Goal: Task Accomplishment & Management: Use online tool/utility

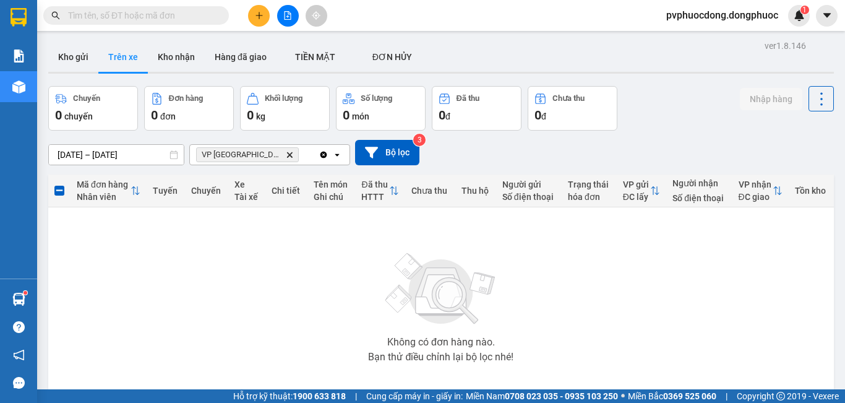
click at [257, 22] on button at bounding box center [259, 16] width 22 height 22
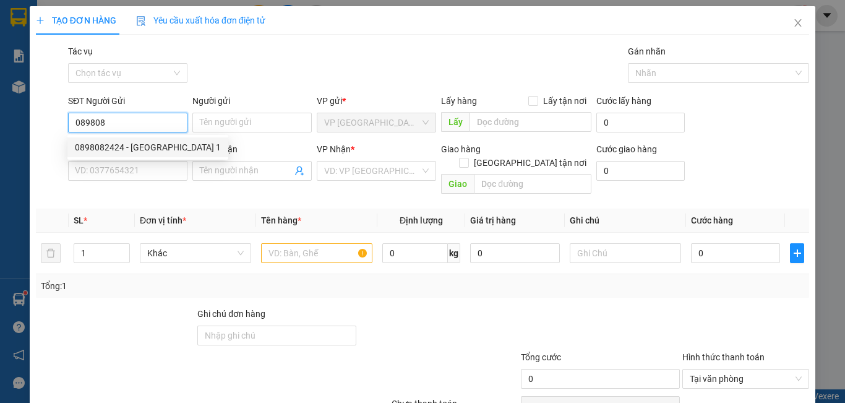
click at [126, 143] on div "0898082424 - [GEOGRAPHIC_DATA] 1" at bounding box center [148, 147] width 146 height 14
type input "0898082424"
type input "MỸ ANH 1"
type input "0585747447"
type input "PHÁT"
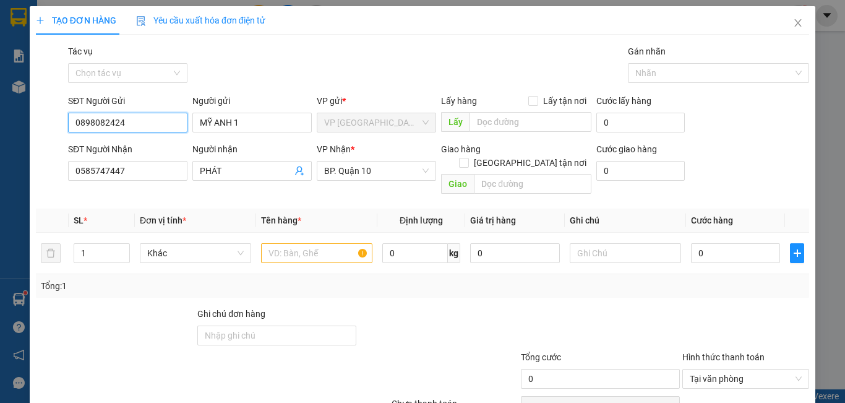
type input "30.000"
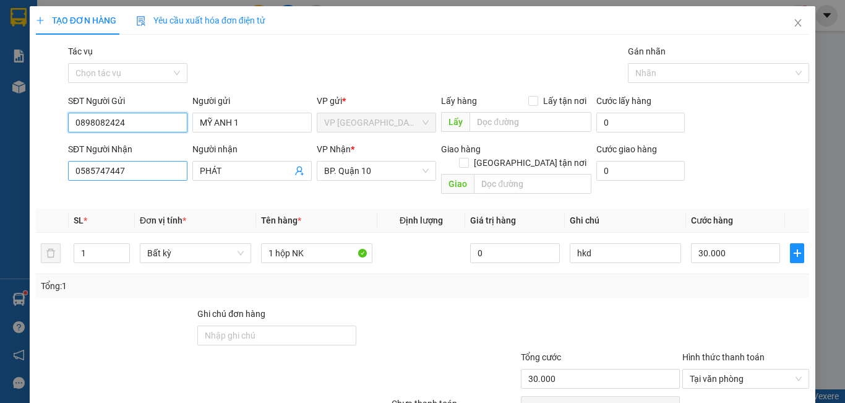
type input "0898082424"
click at [118, 179] on input "0585747447" at bounding box center [127, 171] width 119 height 20
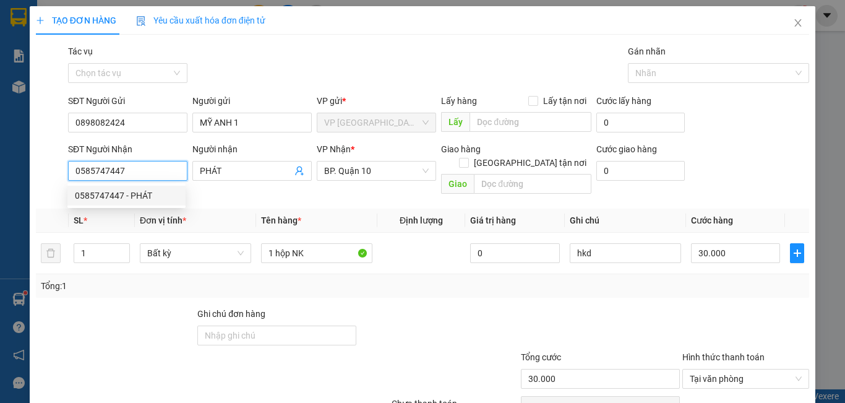
drag, startPoint x: 129, startPoint y: 171, endPoint x: 24, endPoint y: 182, distance: 105.1
click at [24, 182] on div "TẠO ĐƠN HÀNG Yêu cầu xuất hóa đơn điện tử Transit Pickup Surcharge Ids Transit …" at bounding box center [422, 201] width 845 height 403
click at [130, 217] on div "0769389549 - LABO NỤ CƯỜI" at bounding box center [132, 216] width 115 height 14
type input "0769389549"
type input "LABO NỤ CƯỜI"
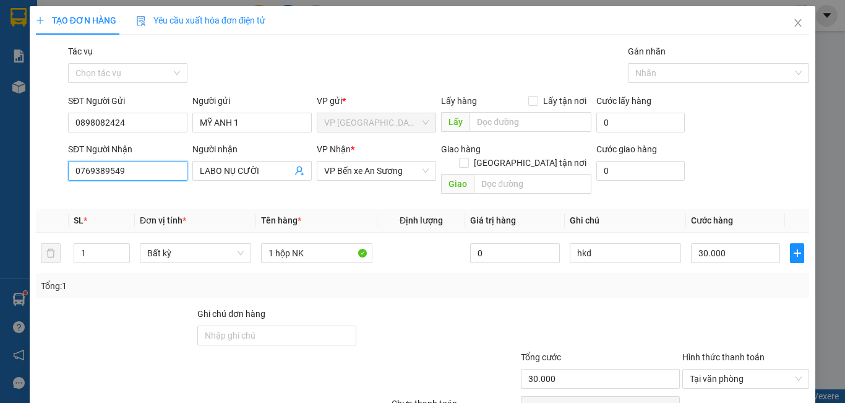
type input "20.000"
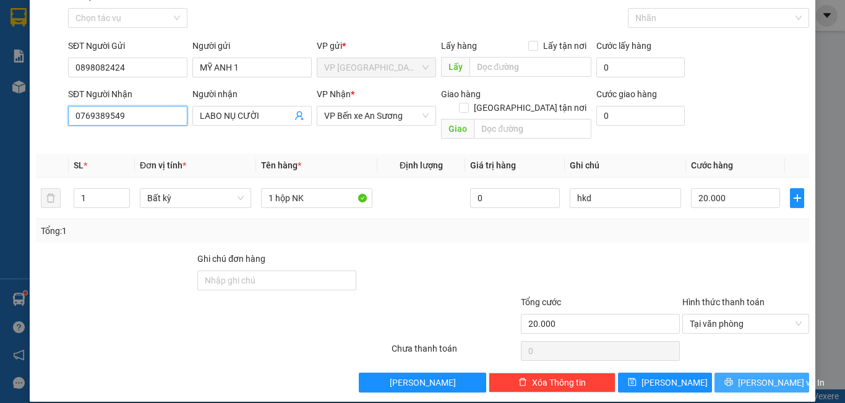
type input "0769389549"
click at [761, 376] on span "[PERSON_NAME] và In" at bounding box center [781, 383] width 87 height 14
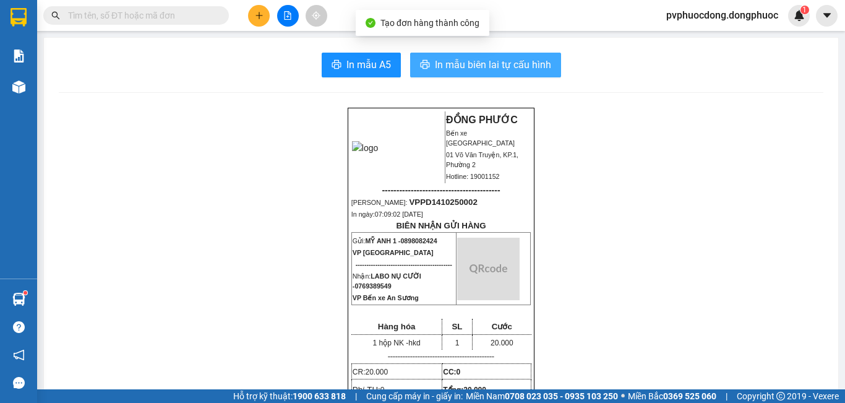
click at [494, 58] on span "In mẫu biên lai tự cấu hình" at bounding box center [493, 64] width 116 height 15
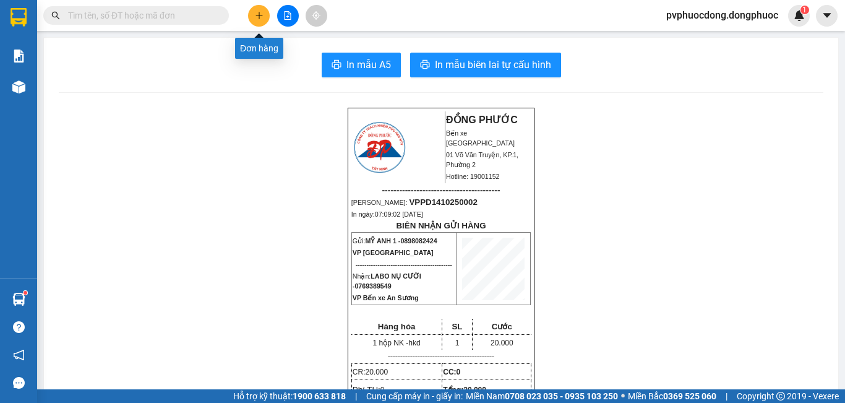
click at [256, 13] on icon "plus" at bounding box center [259, 15] width 9 height 9
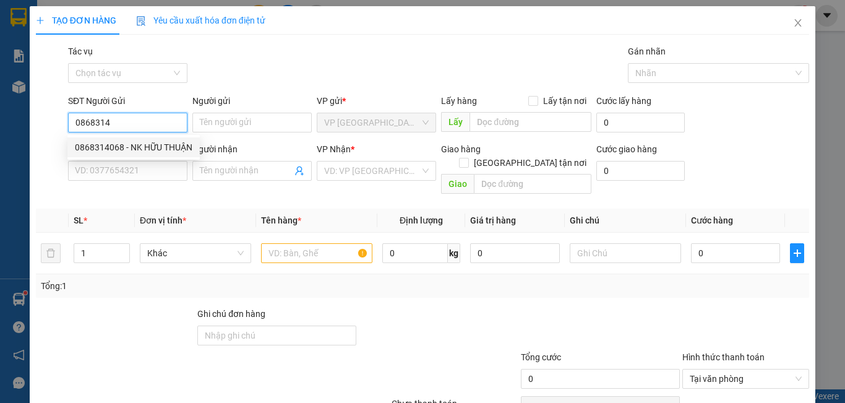
click at [147, 149] on div "0868314068 - NK HỮU THUẬN" at bounding box center [134, 147] width 118 height 14
type input "0868314068"
type input "NK HỮU THUẬN"
type input "0769389549"
type input "LABO NỤ CƯỜI"
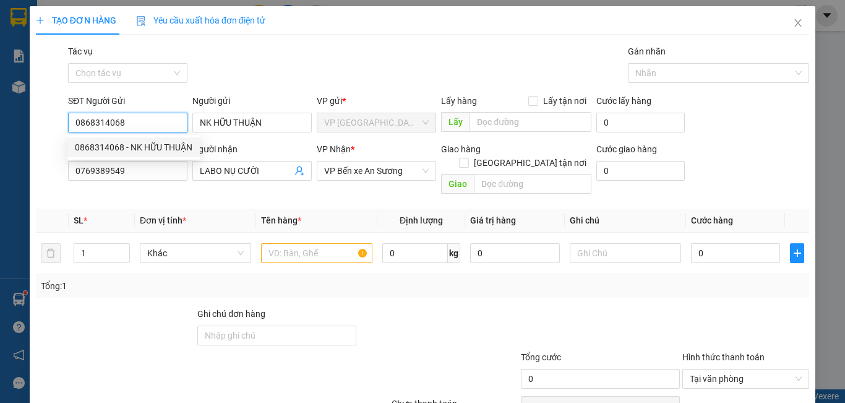
type input "20.000"
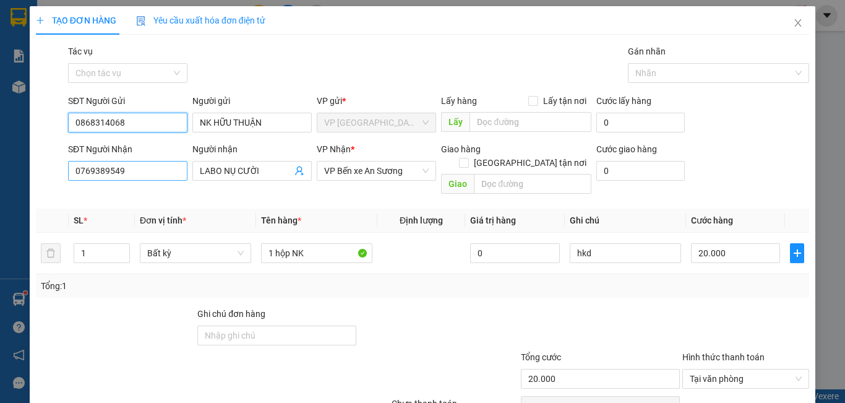
type input "0868314068"
drag, startPoint x: 82, startPoint y: 180, endPoint x: 8, endPoint y: 182, distance: 74.3
click at [9, 182] on div "TẠO ĐƠN HÀNG Yêu cầu xuất hóa đơn điện tử Transit Pickup Surcharge Ids Transit …" at bounding box center [422, 201] width 845 height 403
type input "0908084247"
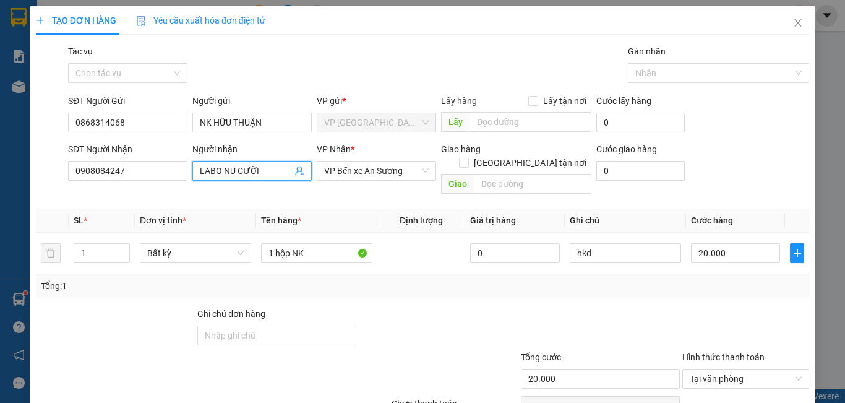
click at [272, 173] on input "LABO NỤ CƯỜI" at bounding box center [246, 171] width 92 height 14
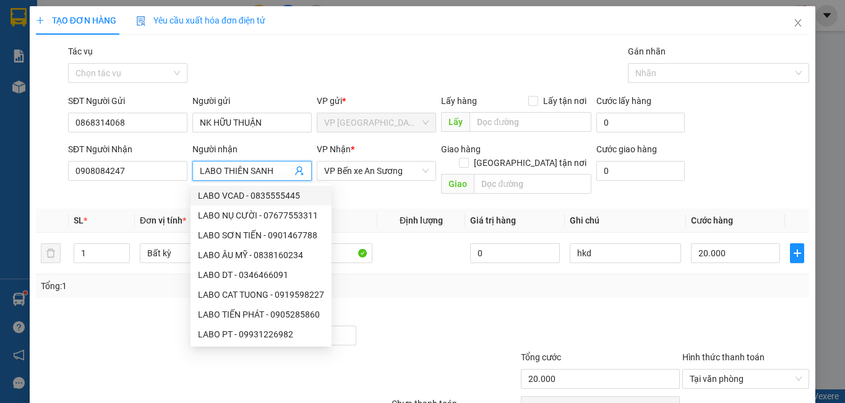
type input "LABO THIÊN SANH"
click at [396, 190] on div "Transit Pickup Surcharge Ids Transit Deliver Surcharge Ids Transit Deliver Surc…" at bounding box center [423, 246] width 774 height 403
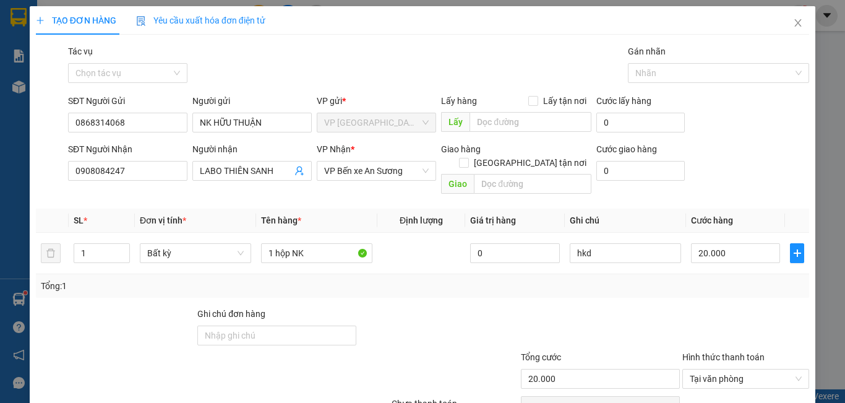
scroll to position [55, 0]
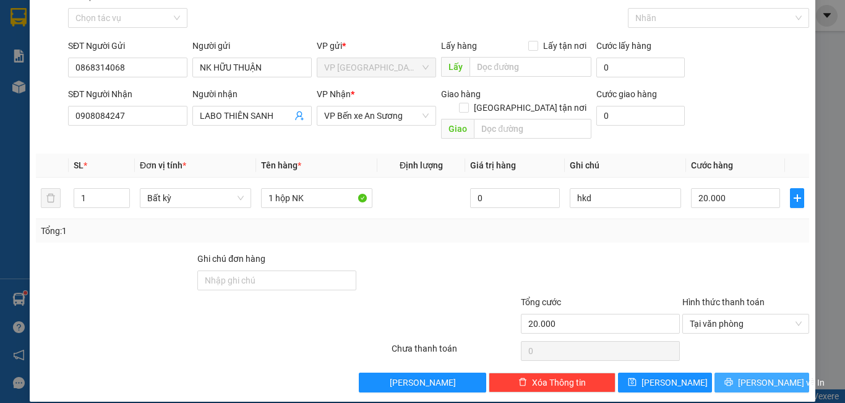
click at [763, 373] on button "[PERSON_NAME] và In" at bounding box center [762, 383] width 95 height 20
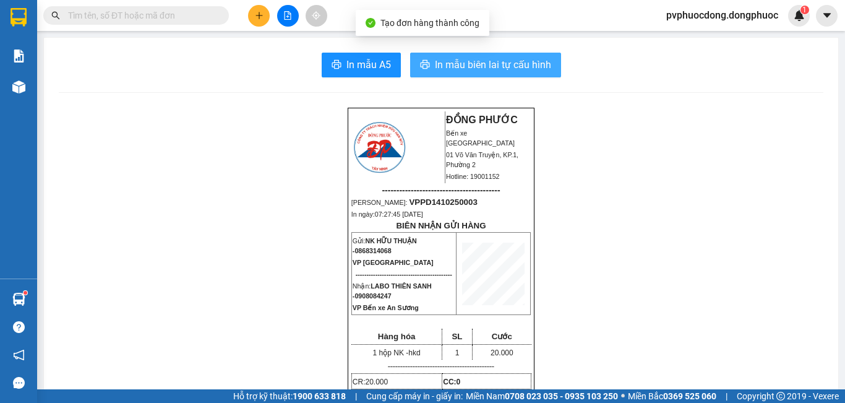
click at [533, 68] on span "In mẫu biên lai tự cấu hình" at bounding box center [493, 64] width 116 height 15
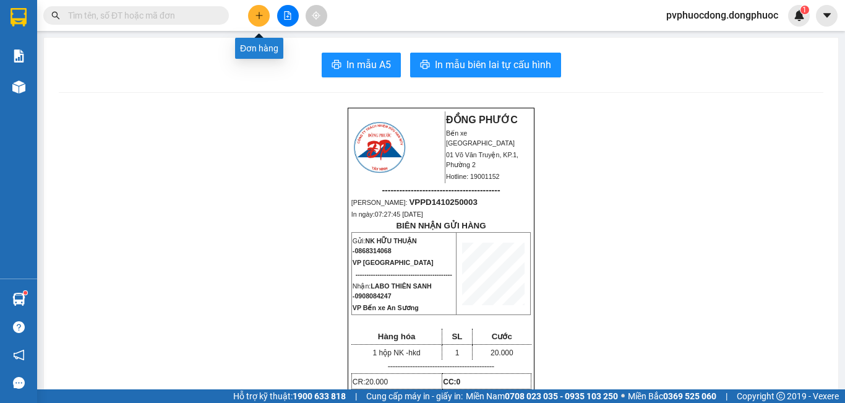
click at [254, 8] on button at bounding box center [259, 16] width 22 height 22
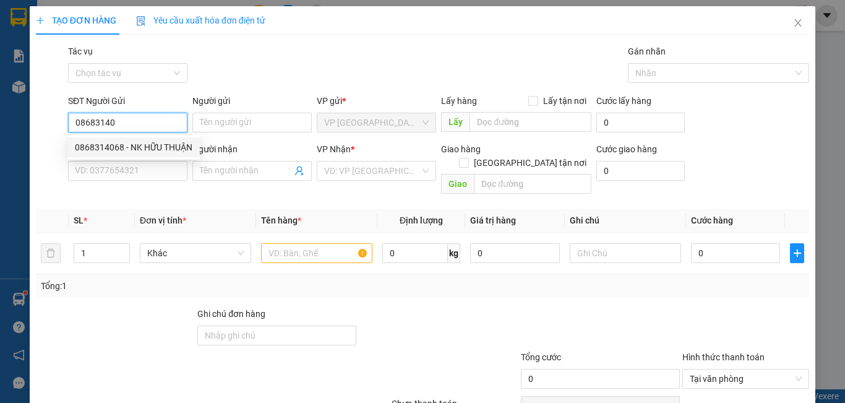
click at [163, 139] on div "0868314068 - NK HỮU THUẬN" at bounding box center [133, 147] width 132 height 20
type input "0868314068"
type input "NK HỮU THUẬN"
type input "0908084247"
type input "LABO THIÊN SANH"
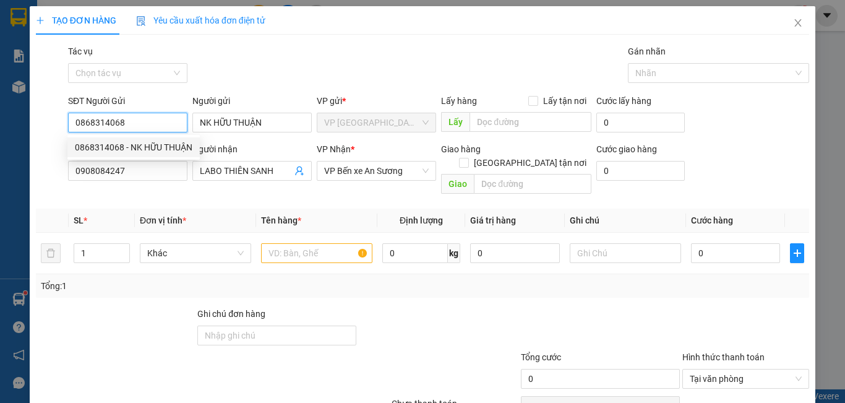
type input "20.000"
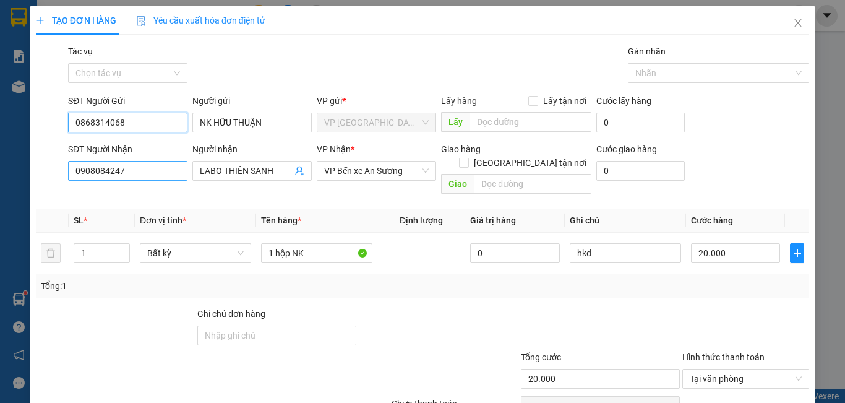
type input "0868314068"
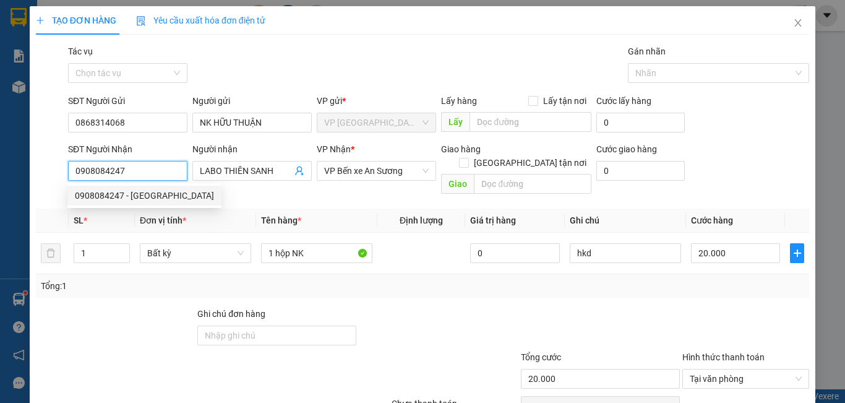
drag, startPoint x: 121, startPoint y: 164, endPoint x: 43, endPoint y: 191, distance: 83.0
click at [43, 191] on div "Transit Pickup Surcharge Ids Transit Deliver Surcharge Ids Transit Deliver Surc…" at bounding box center [423, 246] width 774 height 403
drag, startPoint x: 136, startPoint y: 162, endPoint x: 49, endPoint y: 186, distance: 90.5
click at [49, 186] on div "Transit Pickup Surcharge Ids Transit Deliver Surcharge Ids Transit Deliver Surc…" at bounding box center [423, 246] width 774 height 403
drag, startPoint x: 89, startPoint y: 221, endPoint x: 98, endPoint y: 212, distance: 12.3
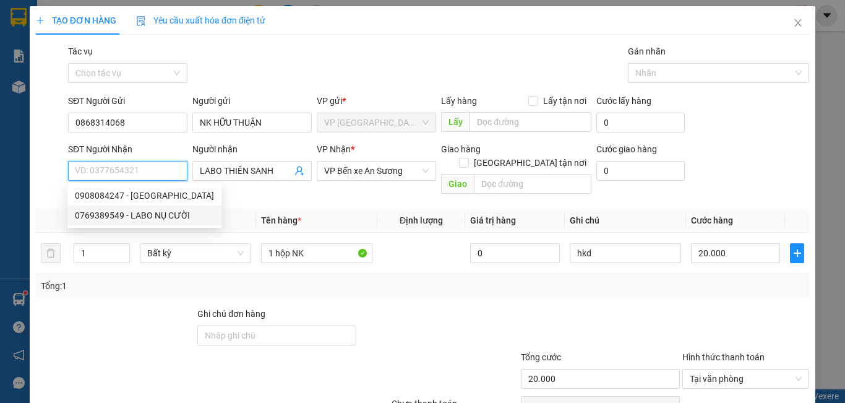
click at [98, 212] on div "0769389549 - LABO NỤ CƯỜI" at bounding box center [144, 216] width 139 height 14
type input "0769389549"
type input "LABO NỤ CƯỜI"
type input "0769389549"
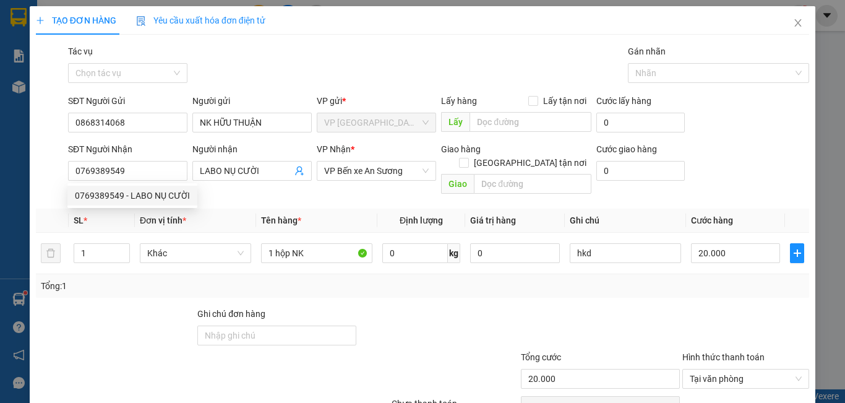
click at [98, 214] on div "SL *" at bounding box center [102, 221] width 56 height 14
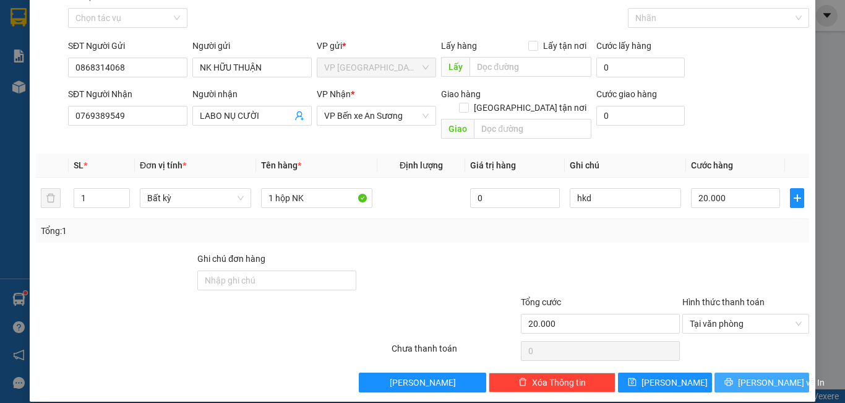
click at [762, 376] on span "[PERSON_NAME] và In" at bounding box center [781, 383] width 87 height 14
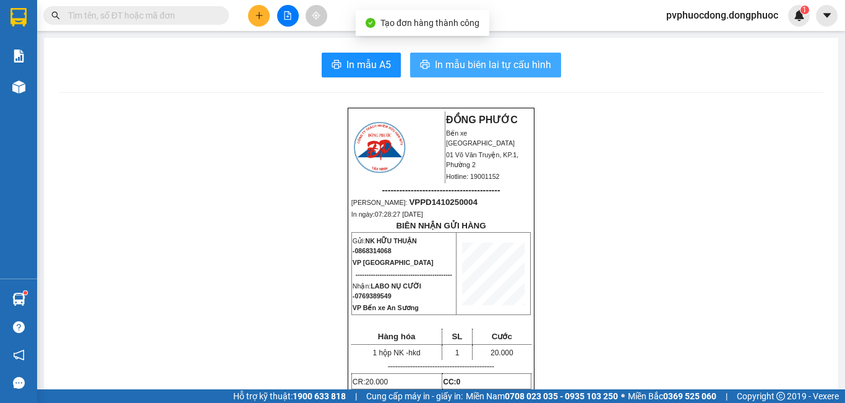
click at [469, 67] on span "In mẫu biên lai tự cấu hình" at bounding box center [493, 64] width 116 height 15
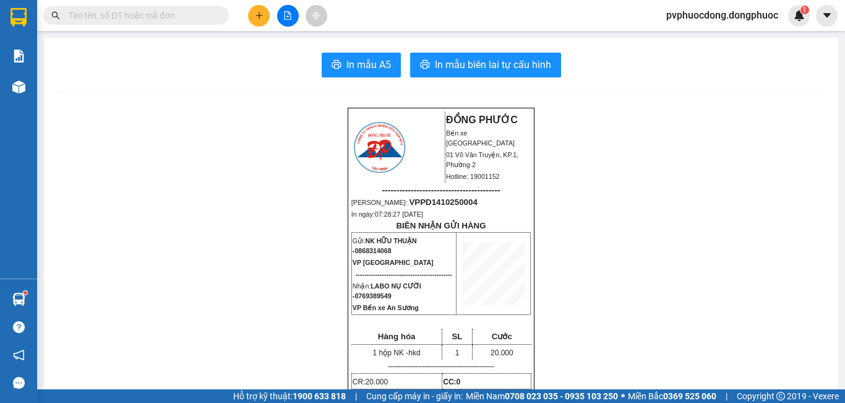
click at [255, 10] on button at bounding box center [259, 16] width 22 height 22
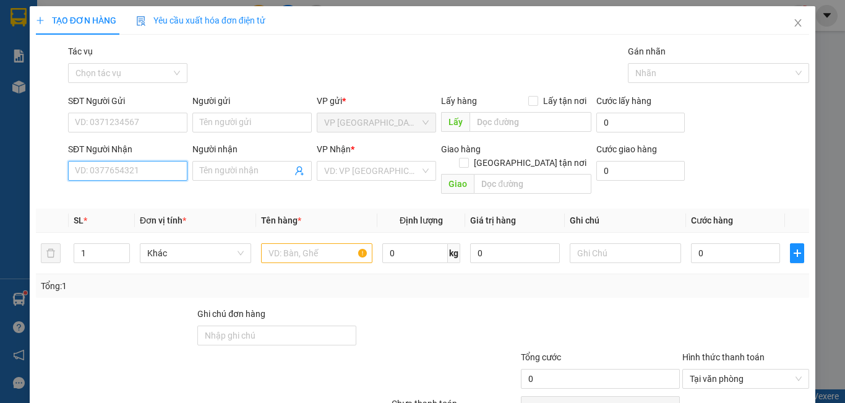
click at [159, 164] on input "SĐT Người Nhận" at bounding box center [127, 171] width 119 height 20
click at [139, 171] on input "0888665766" at bounding box center [127, 171] width 119 height 20
type input "0888665766"
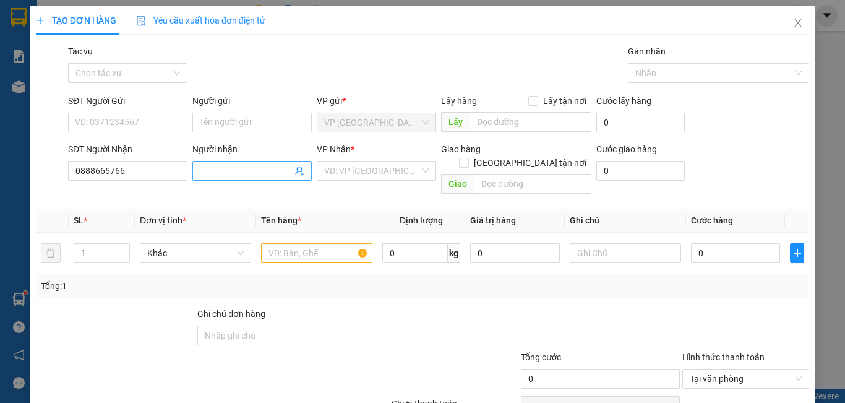
click at [224, 162] on span at bounding box center [251, 171] width 119 height 20
type input "[PERSON_NAME]"
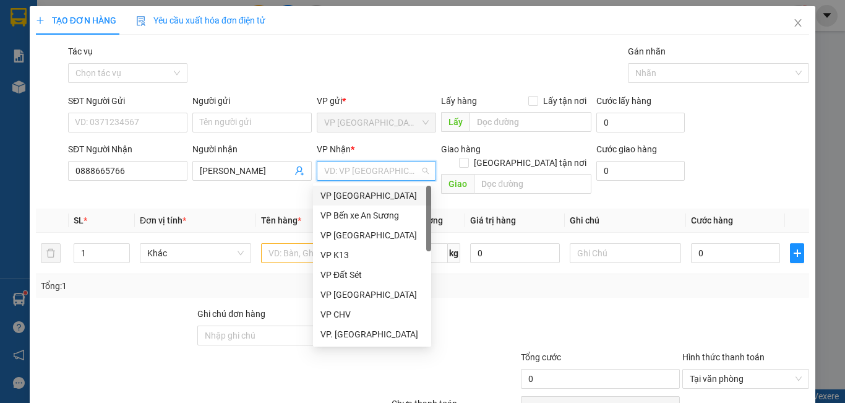
click at [382, 168] on input "search" at bounding box center [372, 171] width 96 height 19
click at [372, 217] on div "VP Bến xe An Sương" at bounding box center [372, 216] width 103 height 14
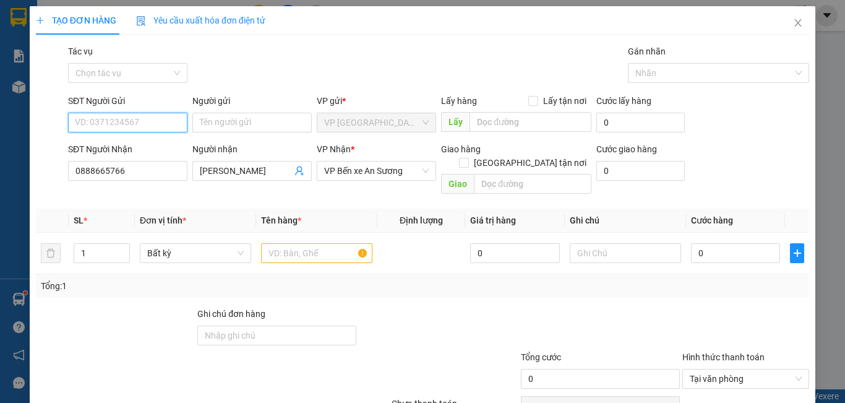
click at [124, 117] on input "SĐT Người Gửi" at bounding box center [127, 123] width 119 height 20
click at [282, 117] on input "Người gửi" at bounding box center [251, 123] width 119 height 20
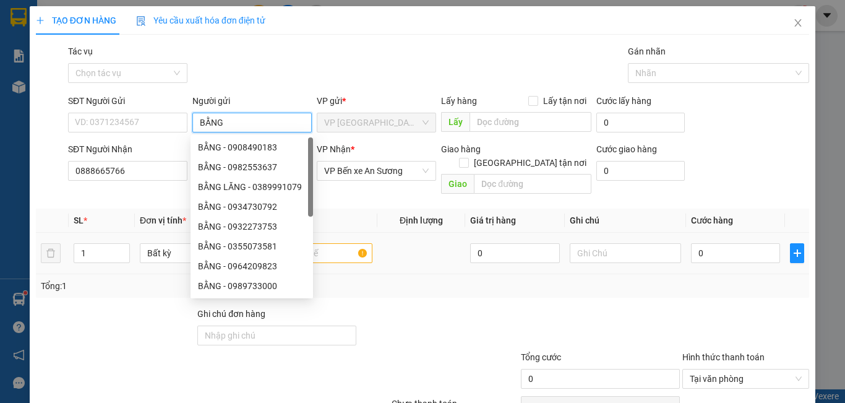
type input "BẰNG"
click at [318, 244] on input "text" at bounding box center [316, 253] width 111 height 20
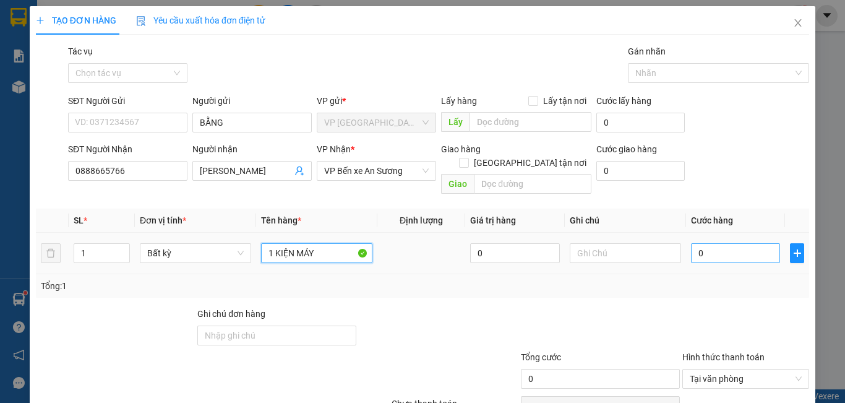
type input "1 KIỆN MÁY"
click at [720, 243] on input "0" at bounding box center [735, 253] width 89 height 20
type input "2"
type input "20"
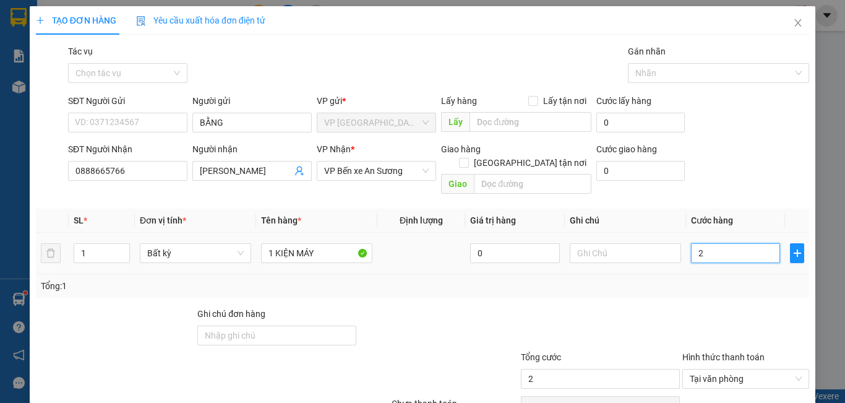
type input "20"
type input "20.000"
click at [686, 247] on td "20.000" at bounding box center [735, 253] width 99 height 41
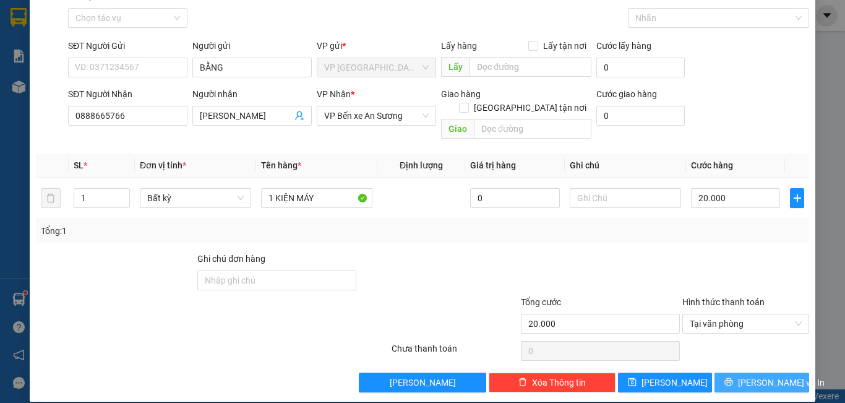
click at [746, 376] on span "[PERSON_NAME] và In" at bounding box center [781, 383] width 87 height 14
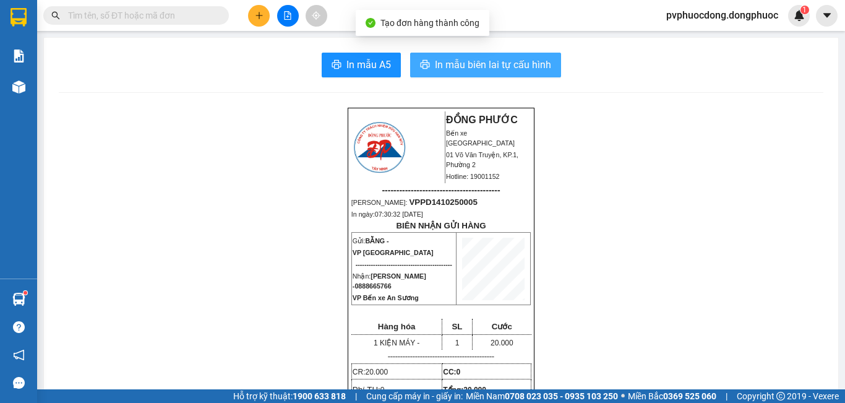
click at [483, 54] on button "In mẫu biên lai tự cấu hình" at bounding box center [485, 65] width 151 height 25
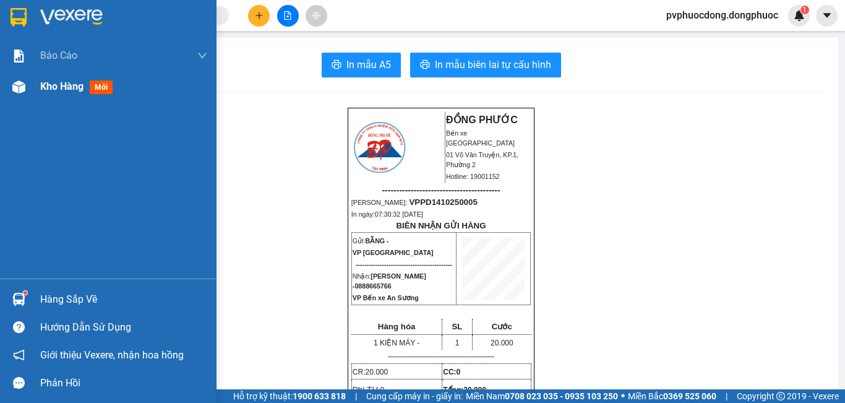
click at [29, 93] on div at bounding box center [19, 87] width 22 height 22
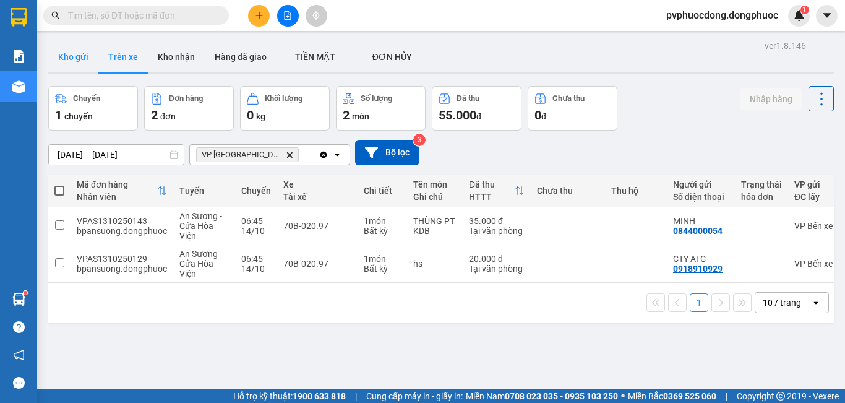
click at [87, 58] on button "Kho gửi" at bounding box center [73, 57] width 50 height 30
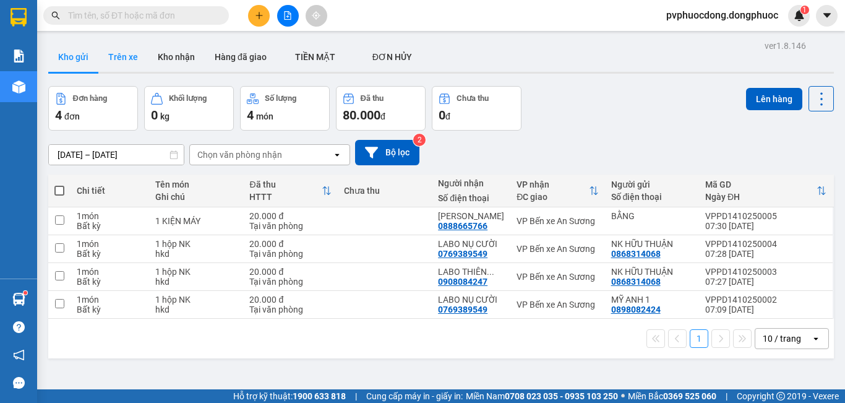
click at [123, 49] on button "Trên xe" at bounding box center [123, 57] width 50 height 30
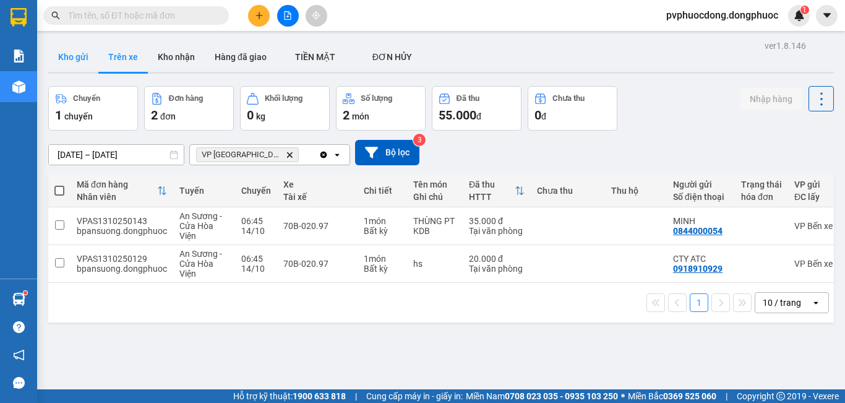
click at [82, 50] on button "Kho gửi" at bounding box center [73, 57] width 50 height 30
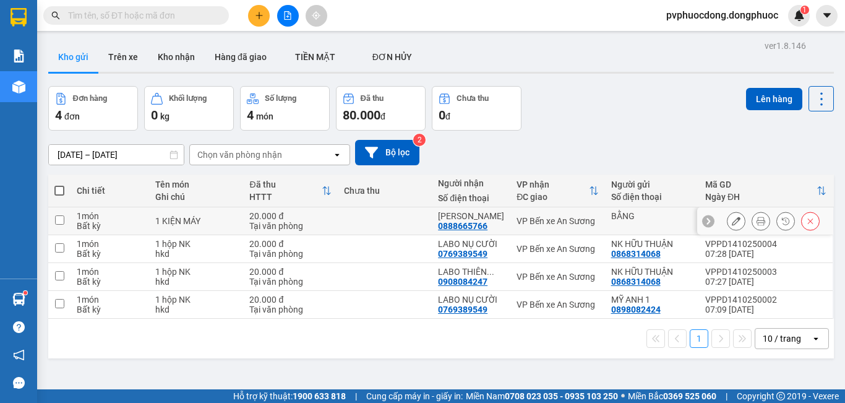
drag, startPoint x: 162, startPoint y: 216, endPoint x: 160, endPoint y: 227, distance: 10.6
click at [161, 216] on div "1 KIỆN MÁY" at bounding box center [196, 221] width 82 height 10
checkbox input "true"
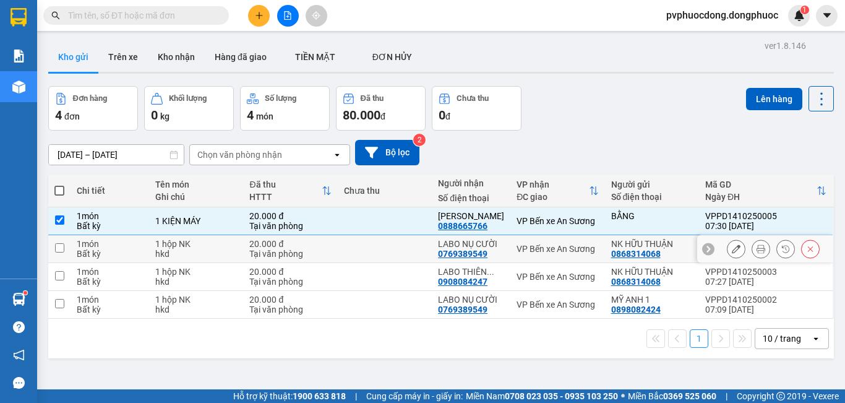
click at [160, 243] on div "1 hộp NK" at bounding box center [196, 244] width 82 height 10
checkbox input "true"
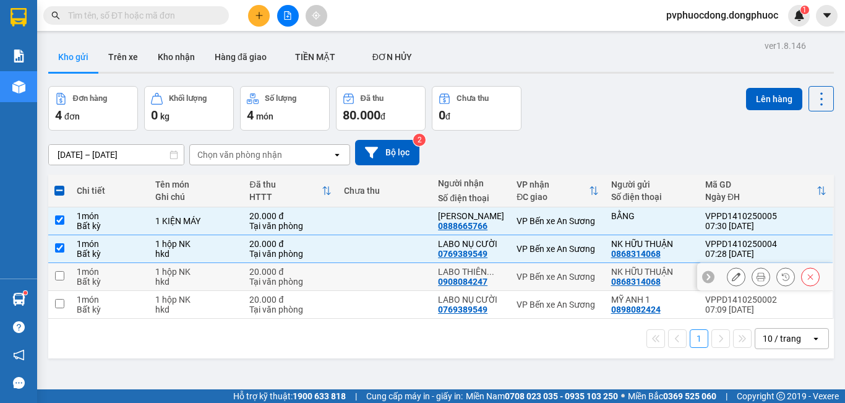
click at [155, 267] on div "1 hộp NK" at bounding box center [196, 272] width 82 height 10
checkbox input "true"
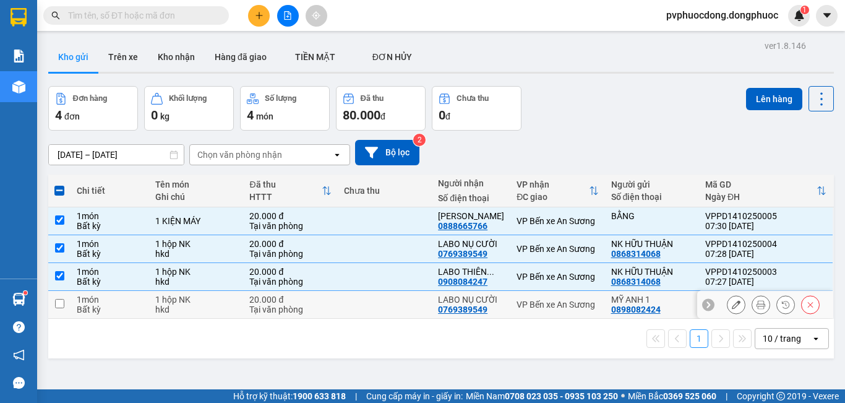
click at [153, 306] on td "1 hộp NK hkd" at bounding box center [196, 305] width 94 height 28
checkbox input "true"
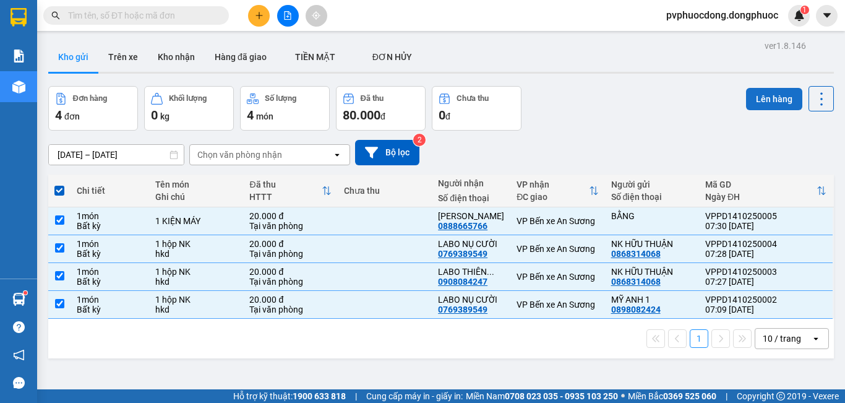
click at [753, 105] on button "Lên hàng" at bounding box center [774, 99] width 56 height 22
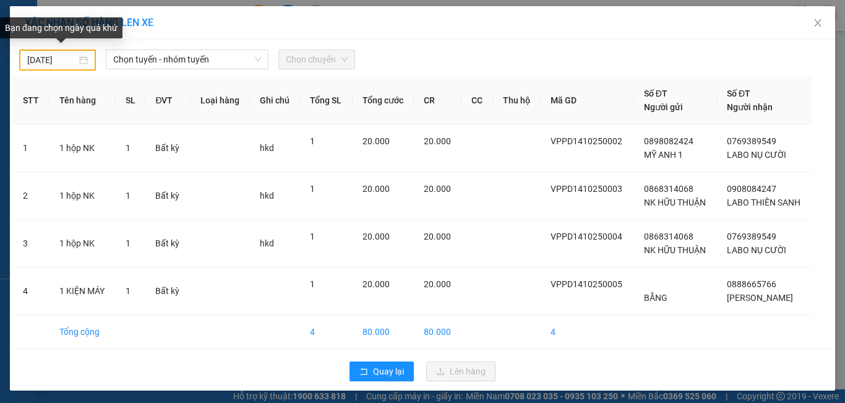
click at [76, 60] on div "[DATE]" at bounding box center [57, 60] width 61 height 14
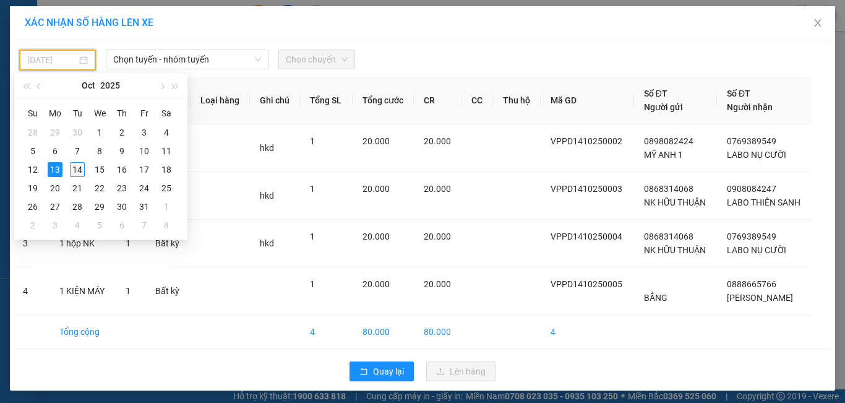
click at [75, 169] on div "14" at bounding box center [77, 169] width 15 height 15
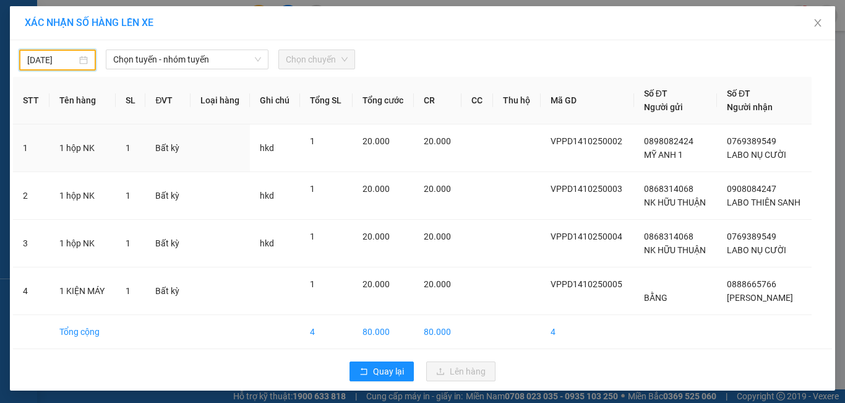
type input "[DATE]"
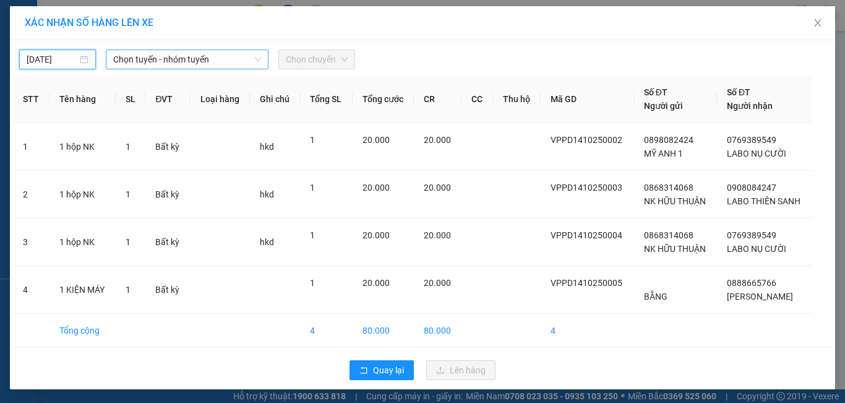
click at [188, 64] on span "Chọn tuyến - nhóm tuyến" at bounding box center [187, 59] width 148 height 19
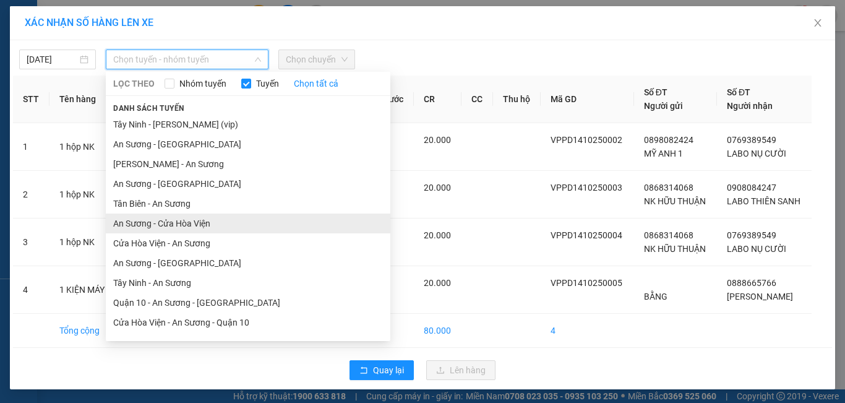
scroll to position [56, 0]
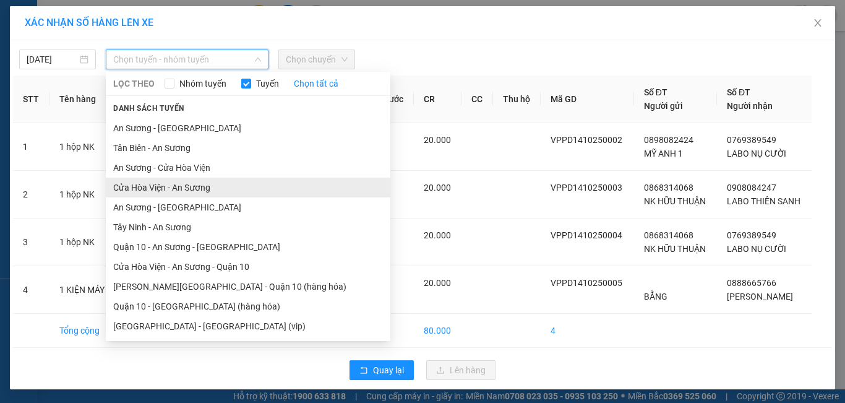
click at [199, 188] on li "Cửa Hòa Viện - An Sương" at bounding box center [248, 188] width 285 height 20
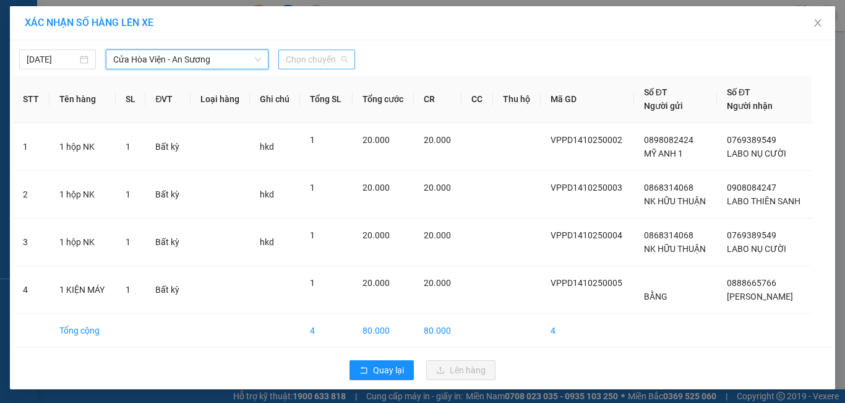
click at [327, 67] on span "Chọn chuyến" at bounding box center [317, 59] width 62 height 19
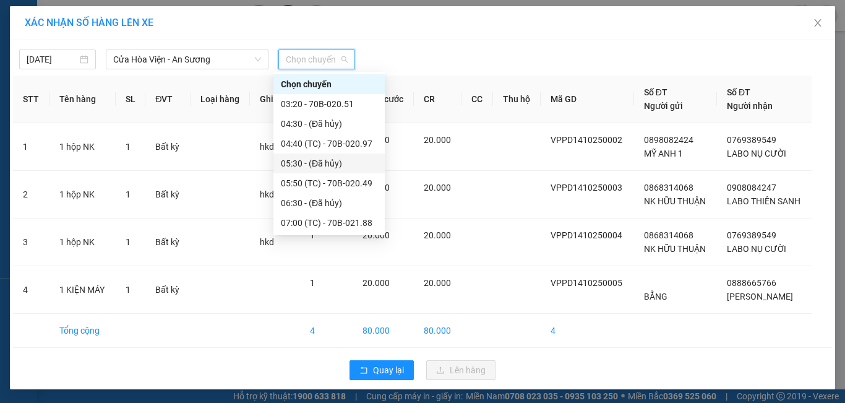
scroll to position [124, 0]
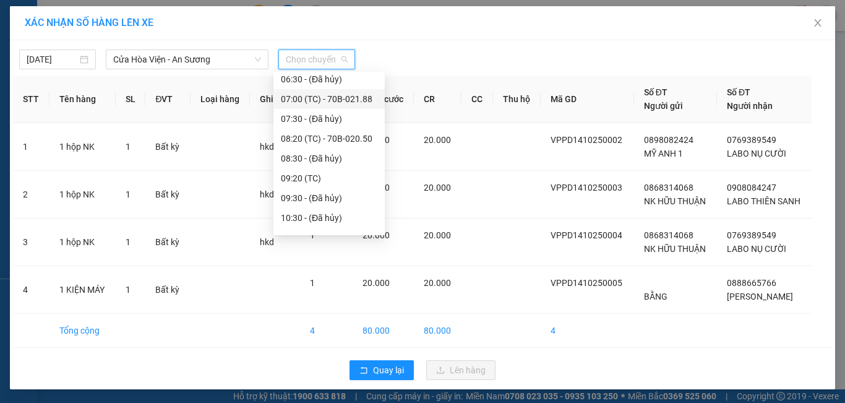
click at [366, 97] on div "07:00 (TC) - 70B-021.88" at bounding box center [329, 99] width 97 height 14
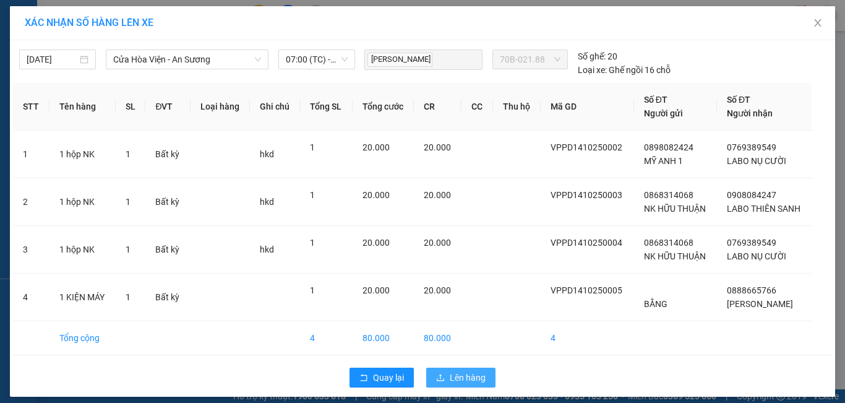
click at [473, 372] on span "Lên hàng" at bounding box center [468, 378] width 36 height 14
